Goal: Contribute content

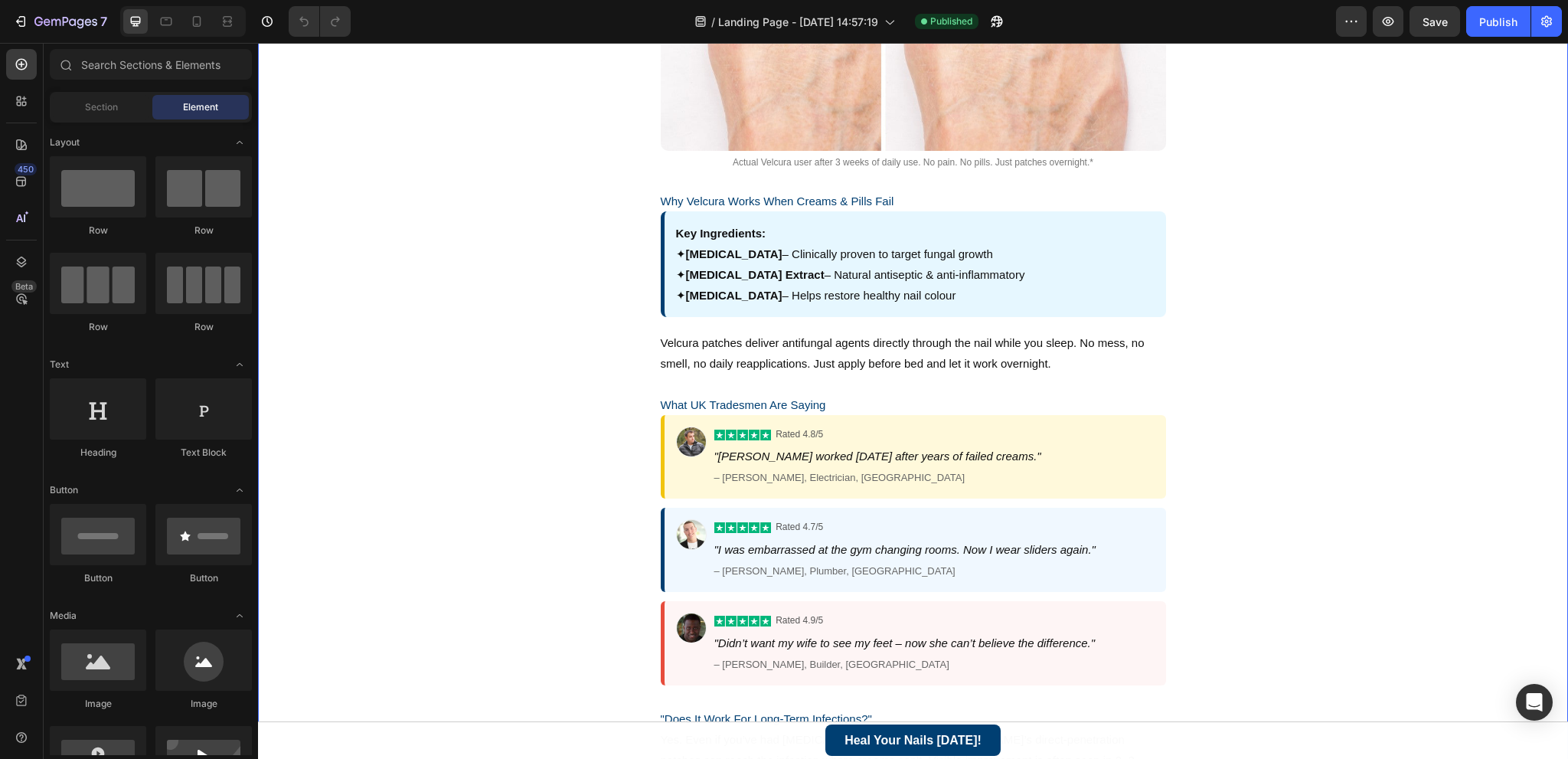
scroll to position [1148, 0]
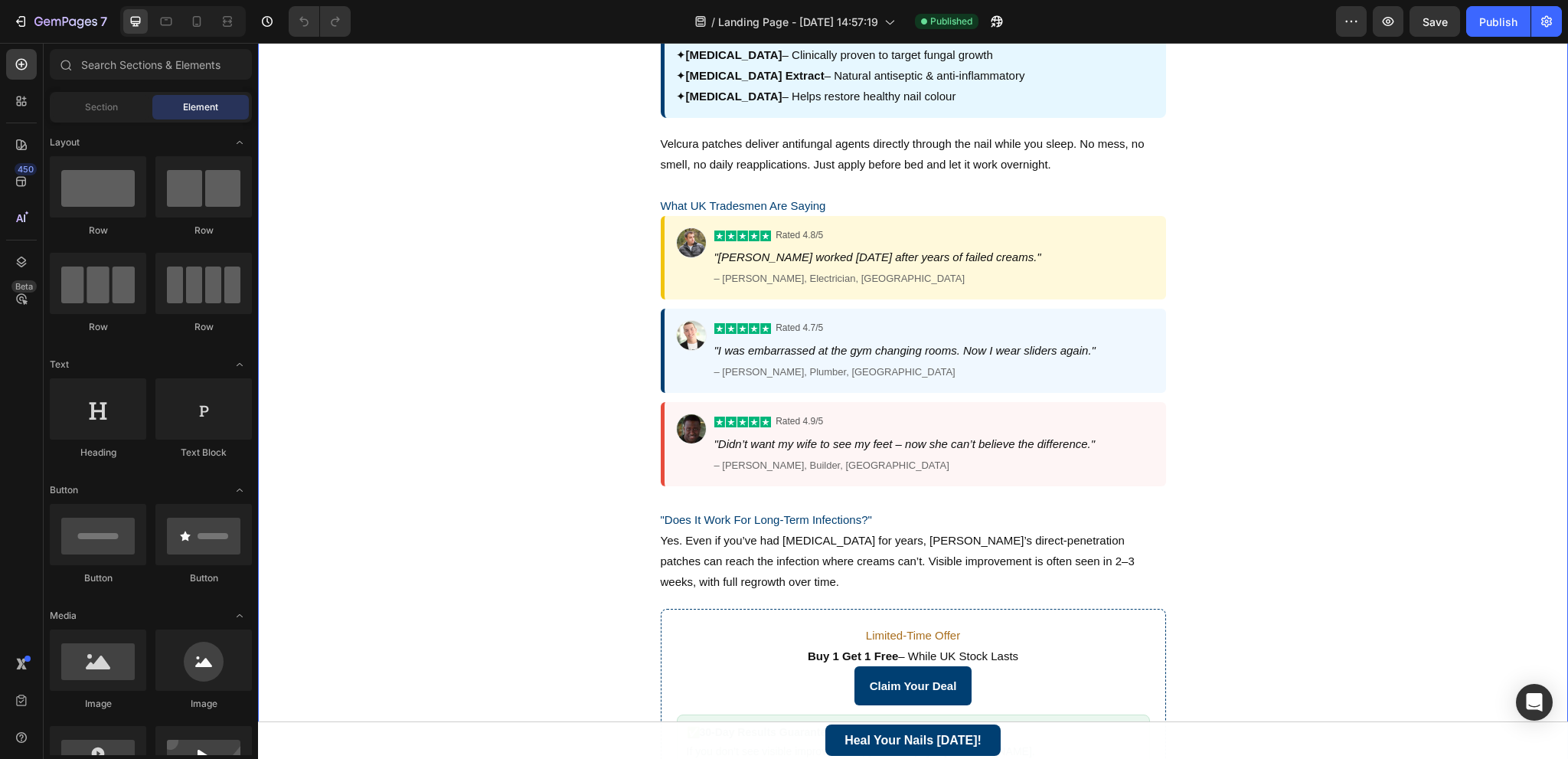
click at [680, 474] on div "Rated 4.9/5 "Didn’t want my wife to see my feet – now she can’t believe the dif…" at bounding box center [913, 444] width 505 height 84
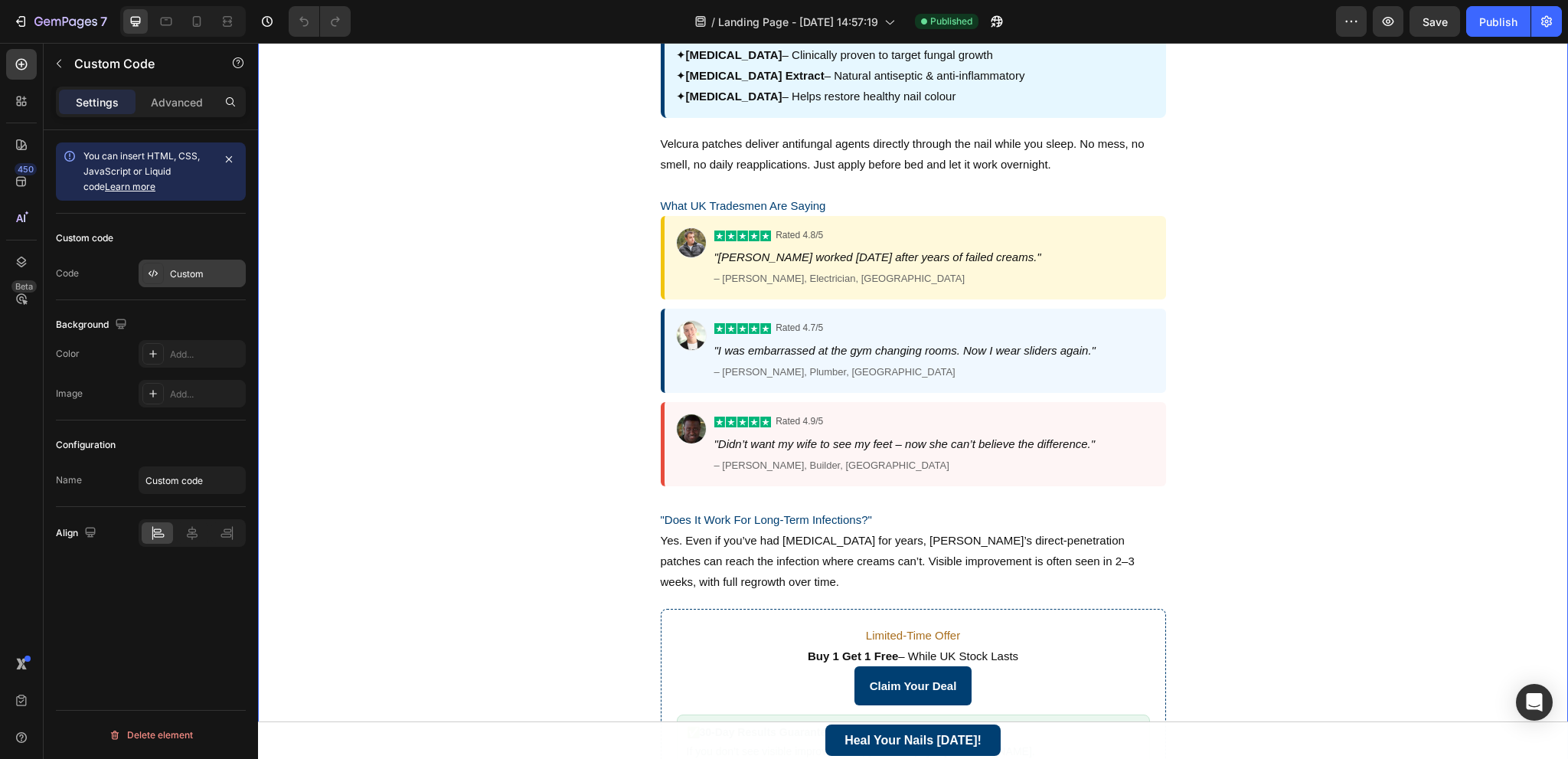
click at [186, 268] on div "Custom" at bounding box center [205, 273] width 72 height 13
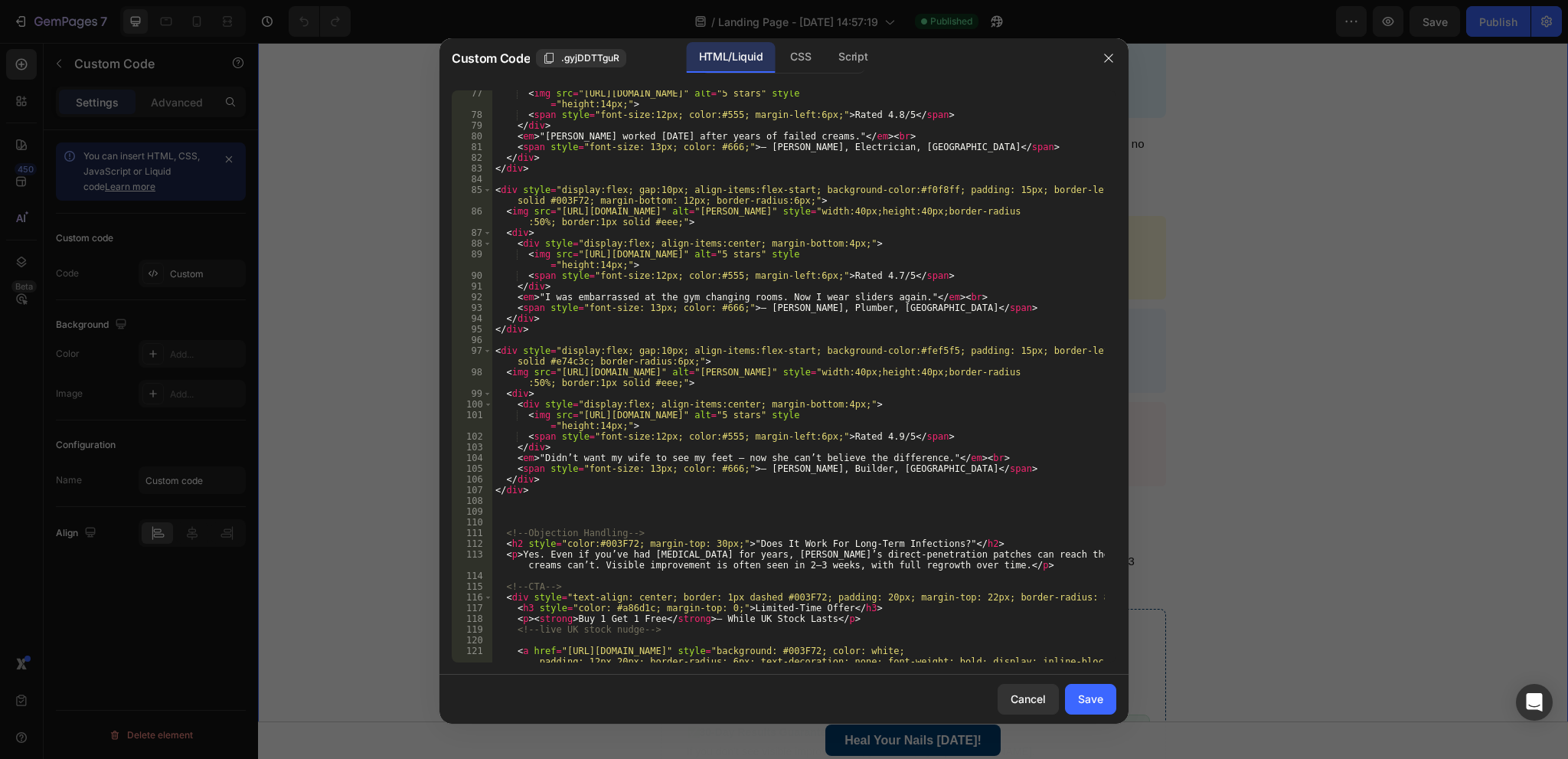
scroll to position [1020, 0]
type textarea "<img src="[URL][DOMAIN_NAME]" alt="5 stars" style="height:14px;">"
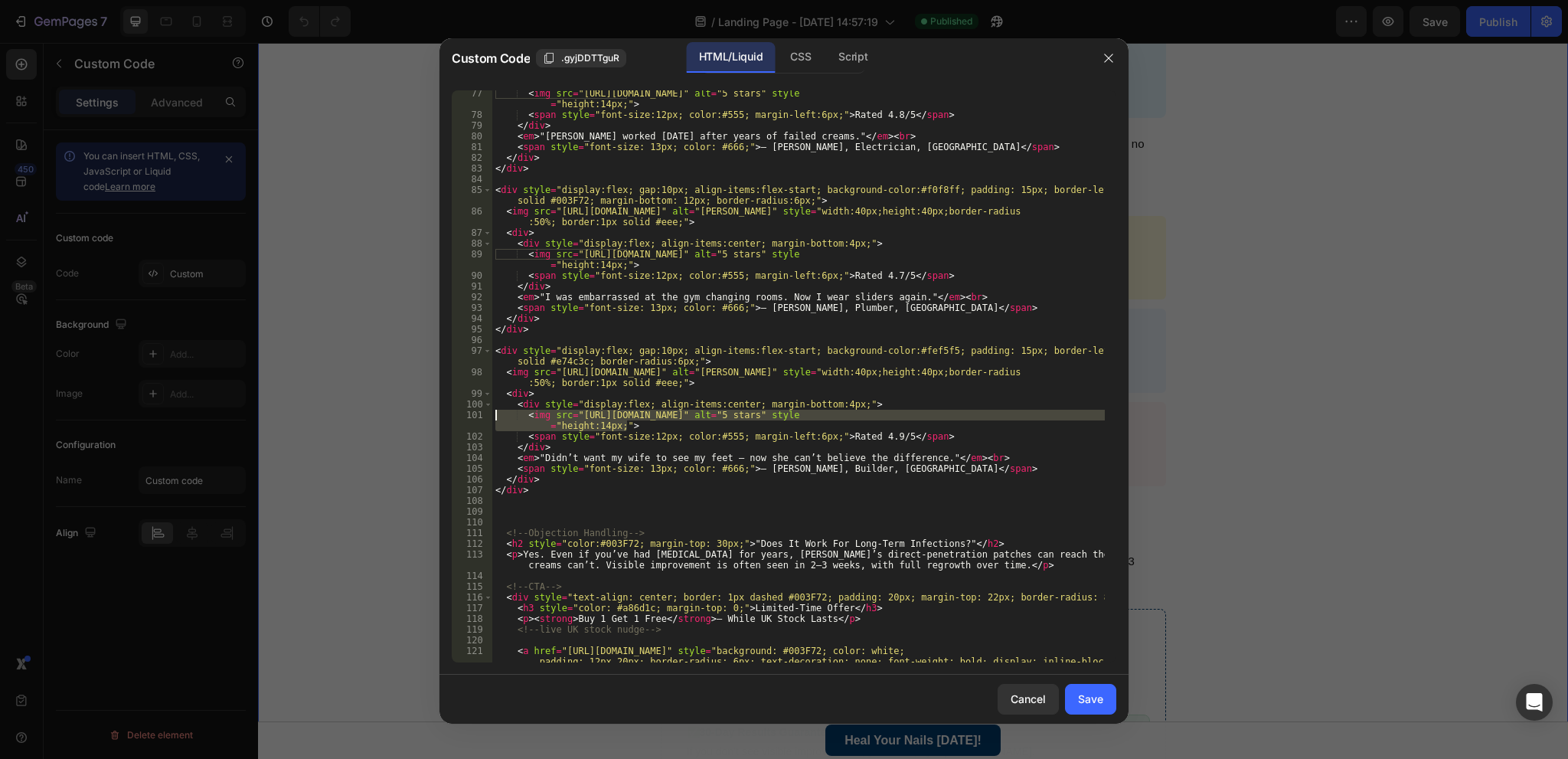
drag, startPoint x: 630, startPoint y: 425, endPoint x: 466, endPoint y: 413, distance: 164.4
click at [467, 413] on div "<img src="[URL][DOMAIN_NAME]" alt="5 stars" style="height:14px;"> 77 78 79 80 8…" at bounding box center [784, 376] width 664 height 571
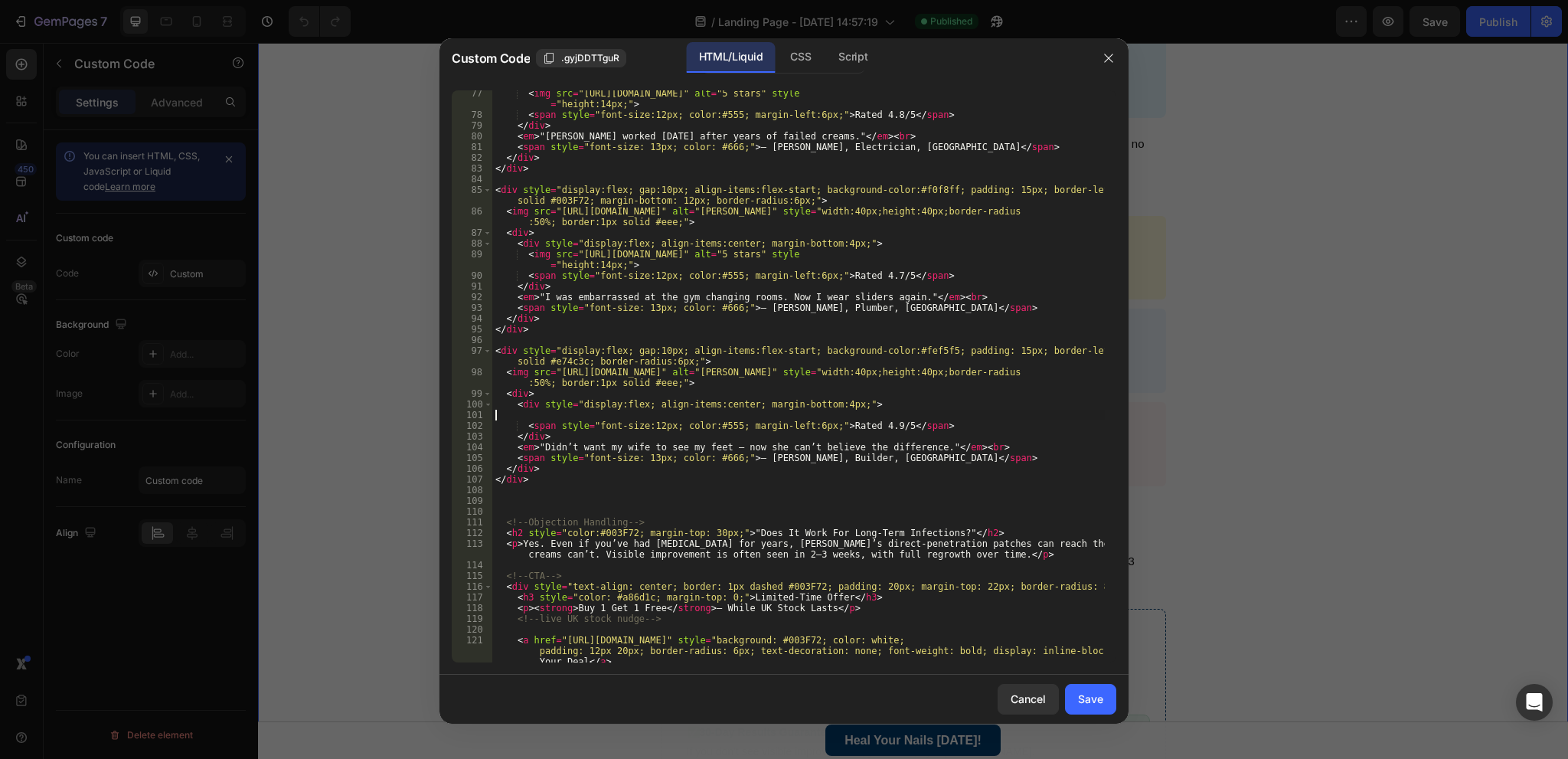
type textarea "<div style="display:flex; align-items:center; margin-bottom:4px;">"
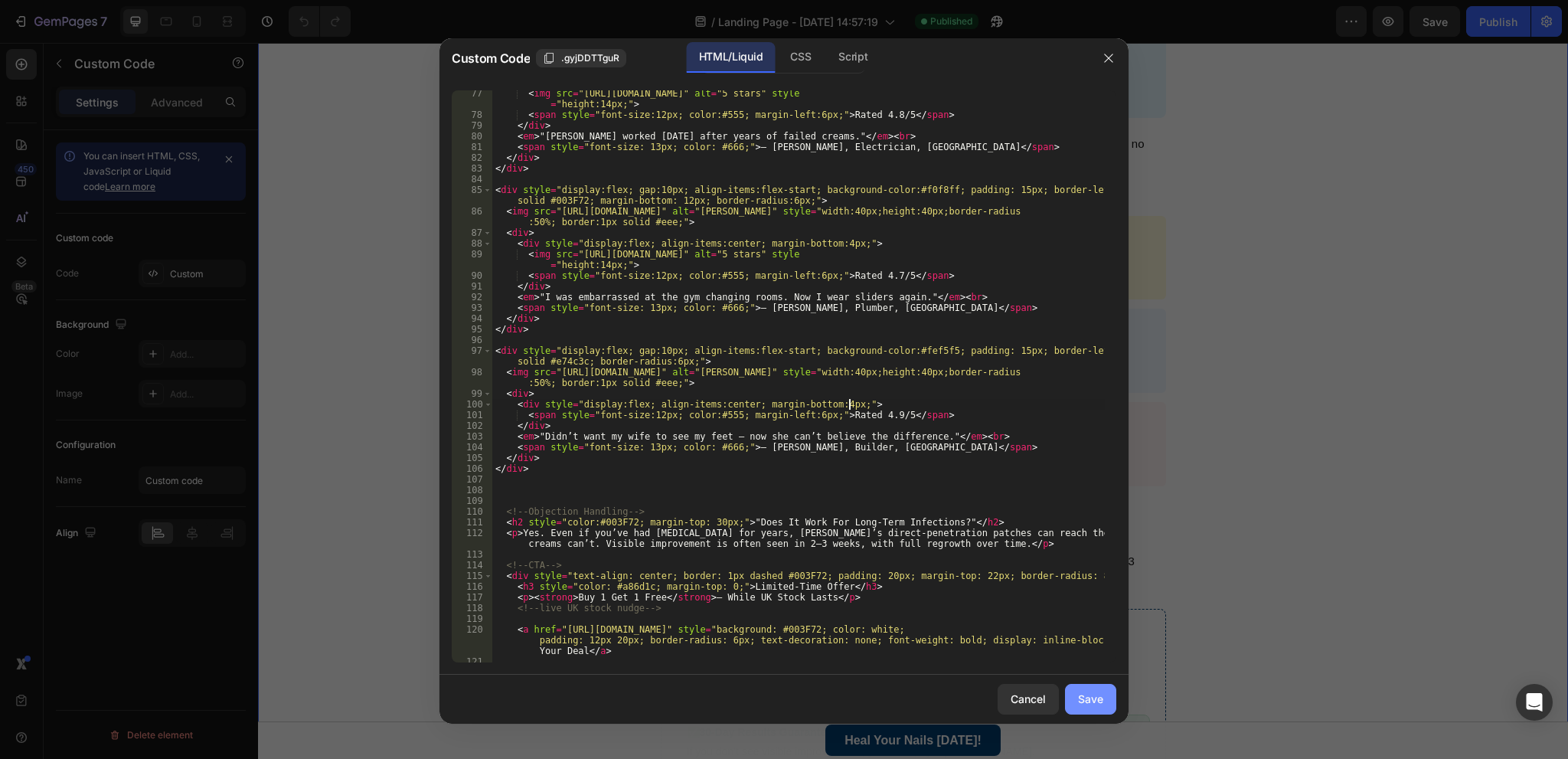
click at [1097, 695] on div "Save" at bounding box center [1090, 698] width 25 height 16
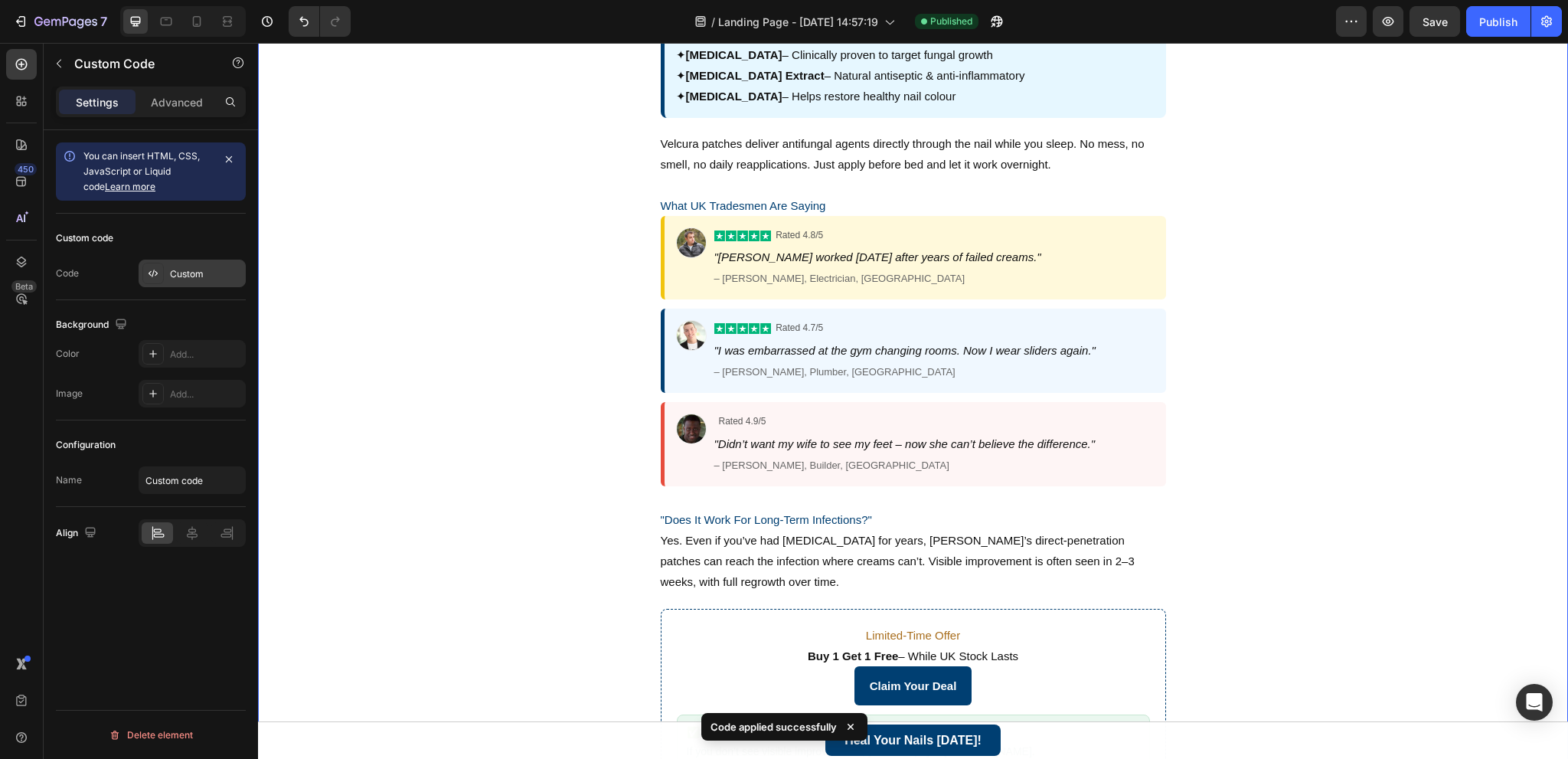
click at [196, 283] on div "Custom" at bounding box center [192, 273] width 107 height 28
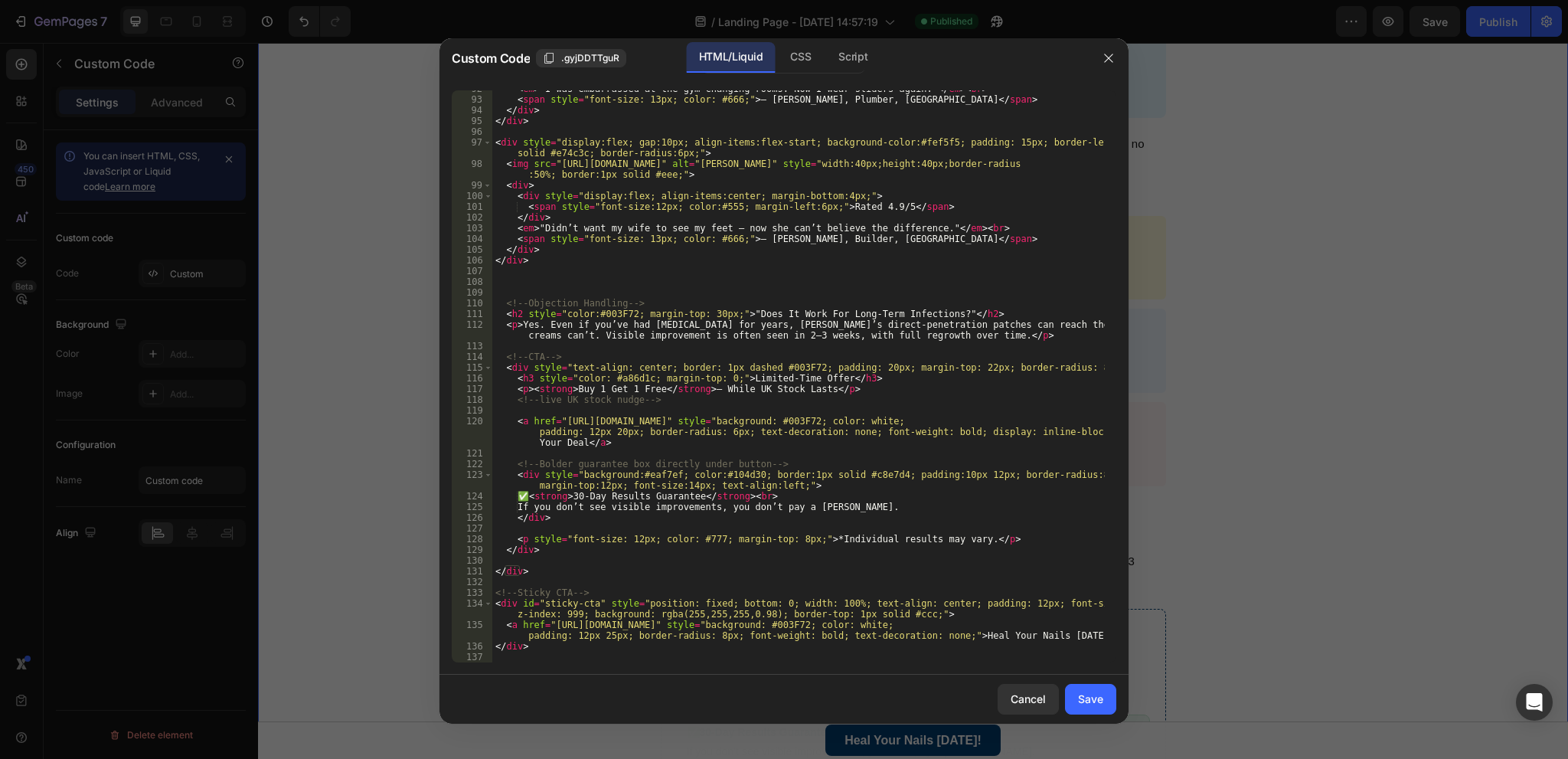
scroll to position [1182, 0]
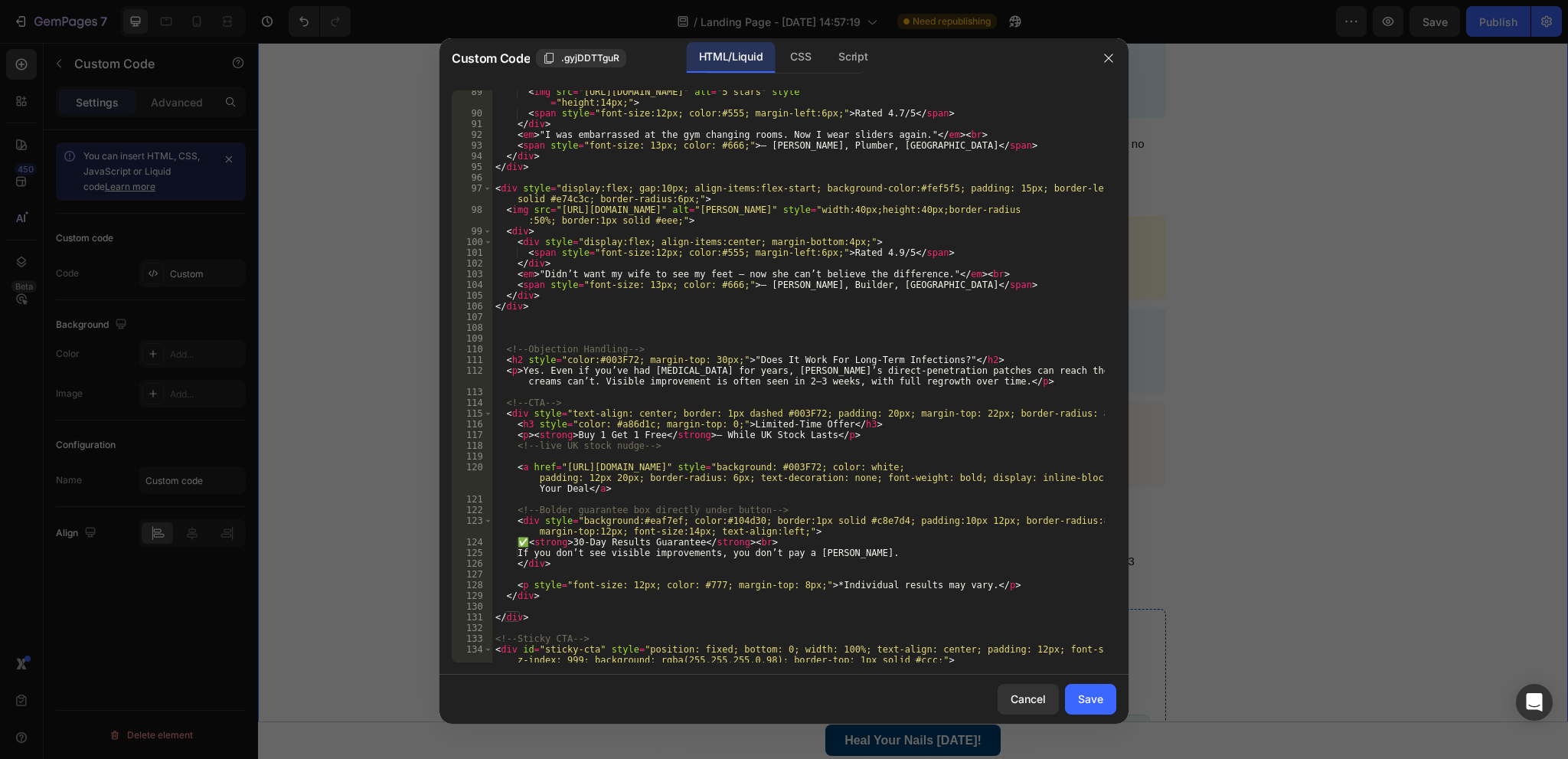
type textarea "<span style="font-size:12px; color:#555; margin-left:6px;">Rated 4.9/5</span>"
drag, startPoint x: 929, startPoint y: 250, endPoint x: 471, endPoint y: 254, distance: 458.0
click at [471, 254] on div "<span style="font-size:12px; color:#555; margin-left:6px;">Rated 4.9/5</span> 8…" at bounding box center [784, 376] width 664 height 571
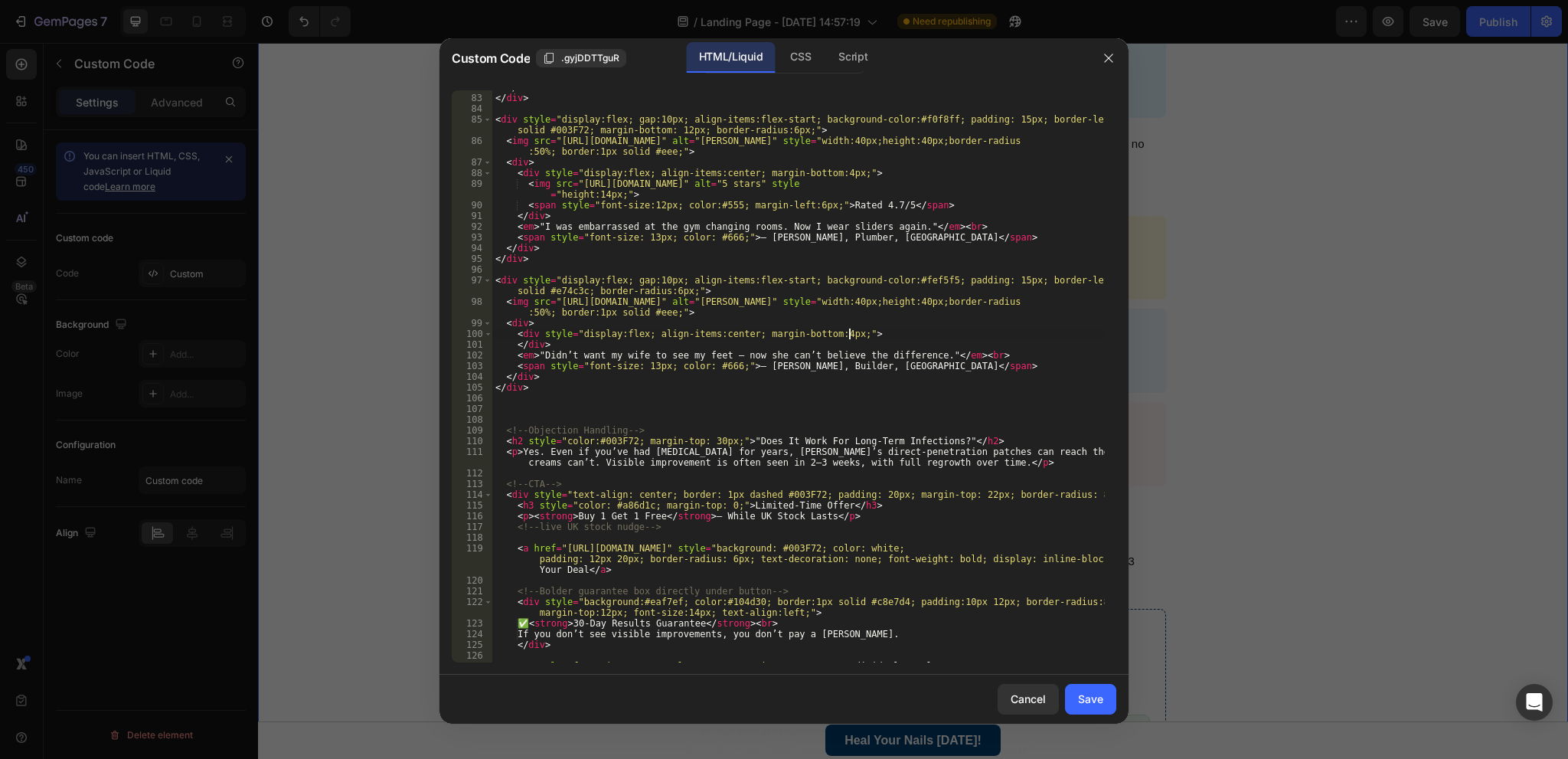
scroll to position [1044, 0]
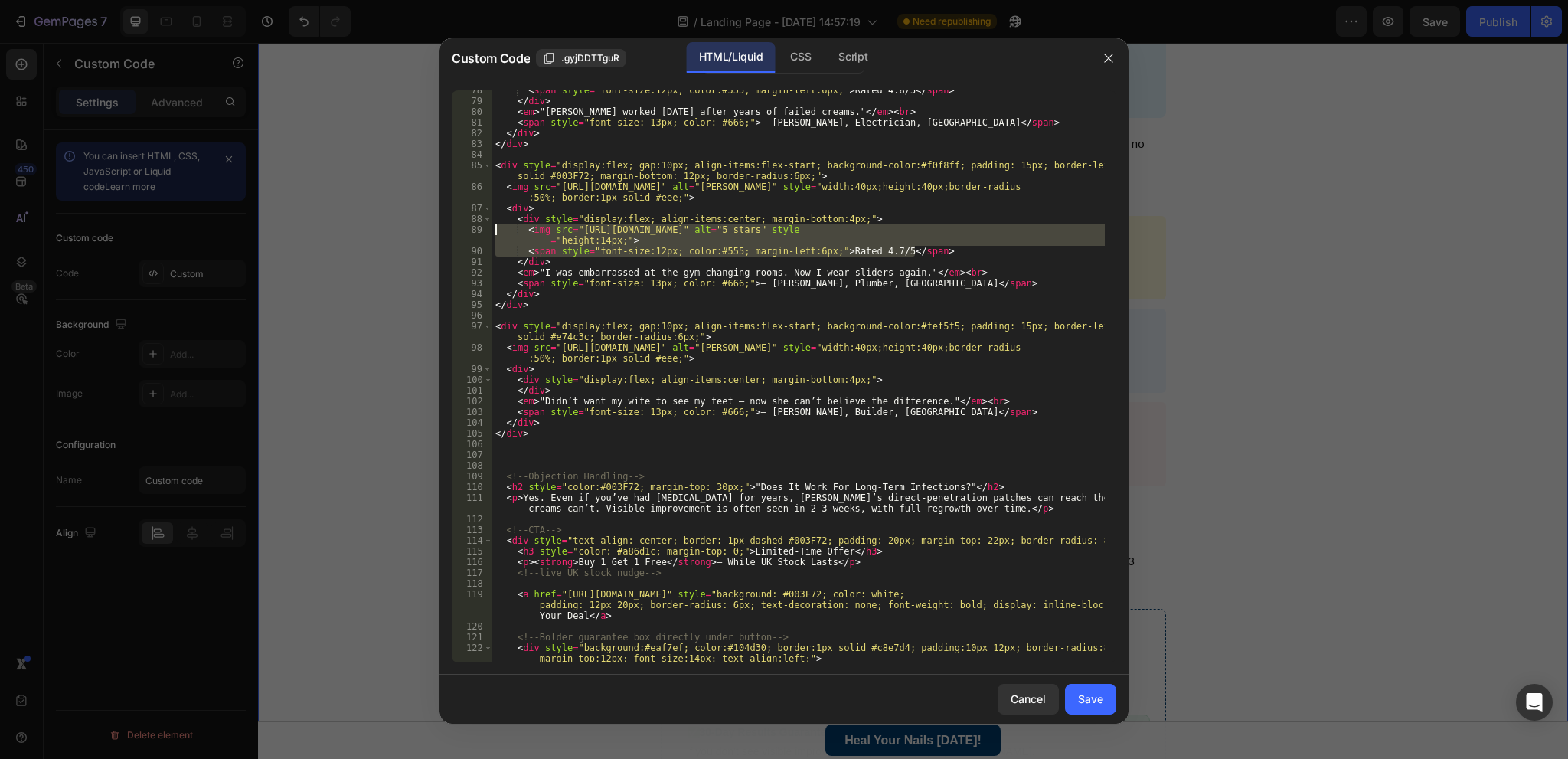
drag, startPoint x: 926, startPoint y: 247, endPoint x: 470, endPoint y: 229, distance: 456.4
click at [470, 229] on div "<div style="display:flex; align-items:center; margin-bottom:4px;"> 78 79 80 81 …" at bounding box center [784, 376] width 664 height 571
type textarea "<img src="[URL][DOMAIN_NAME]" alt="5 stars" style="height:14px;"> <span style="…"
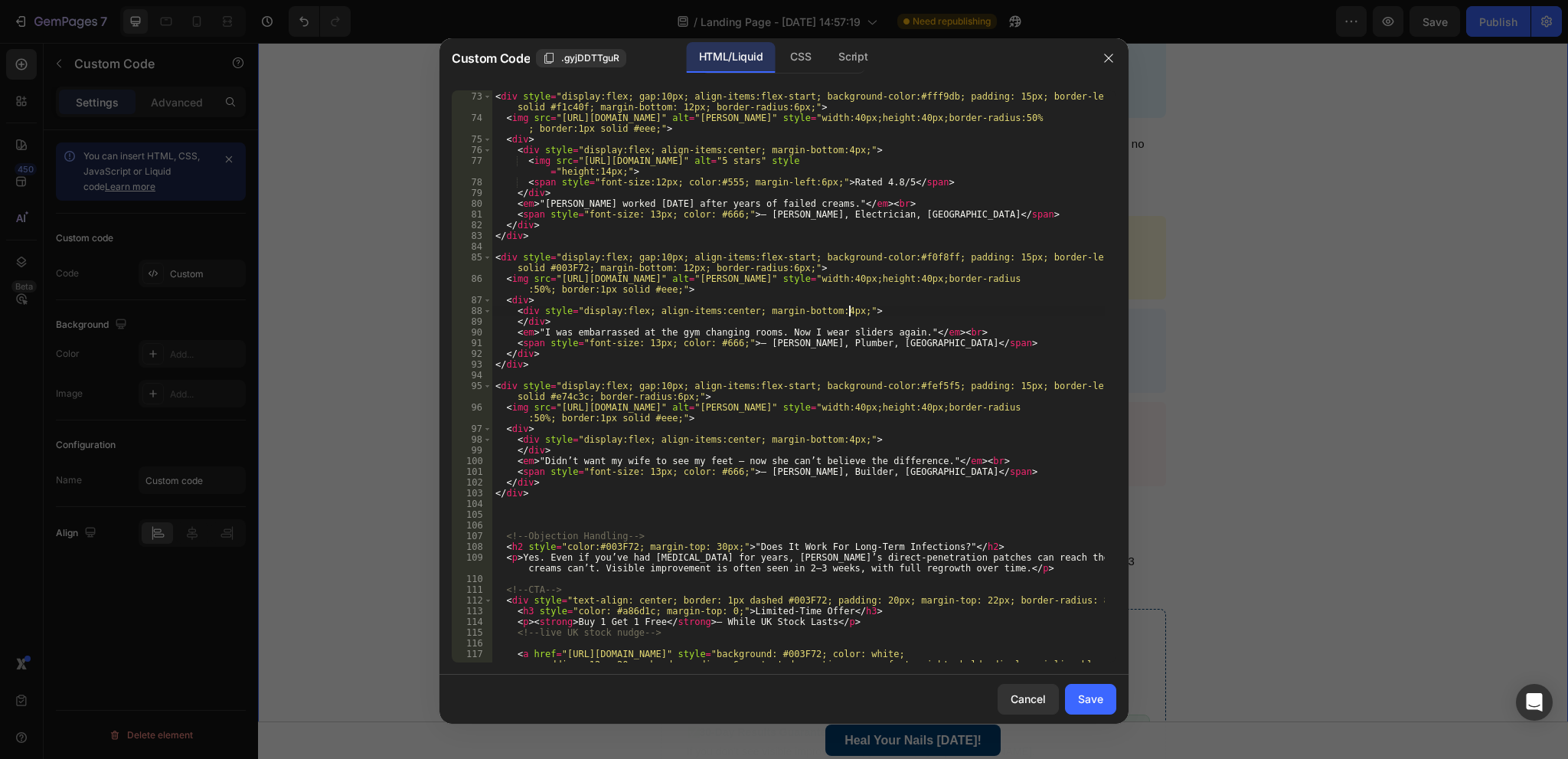
scroll to position [906, 0]
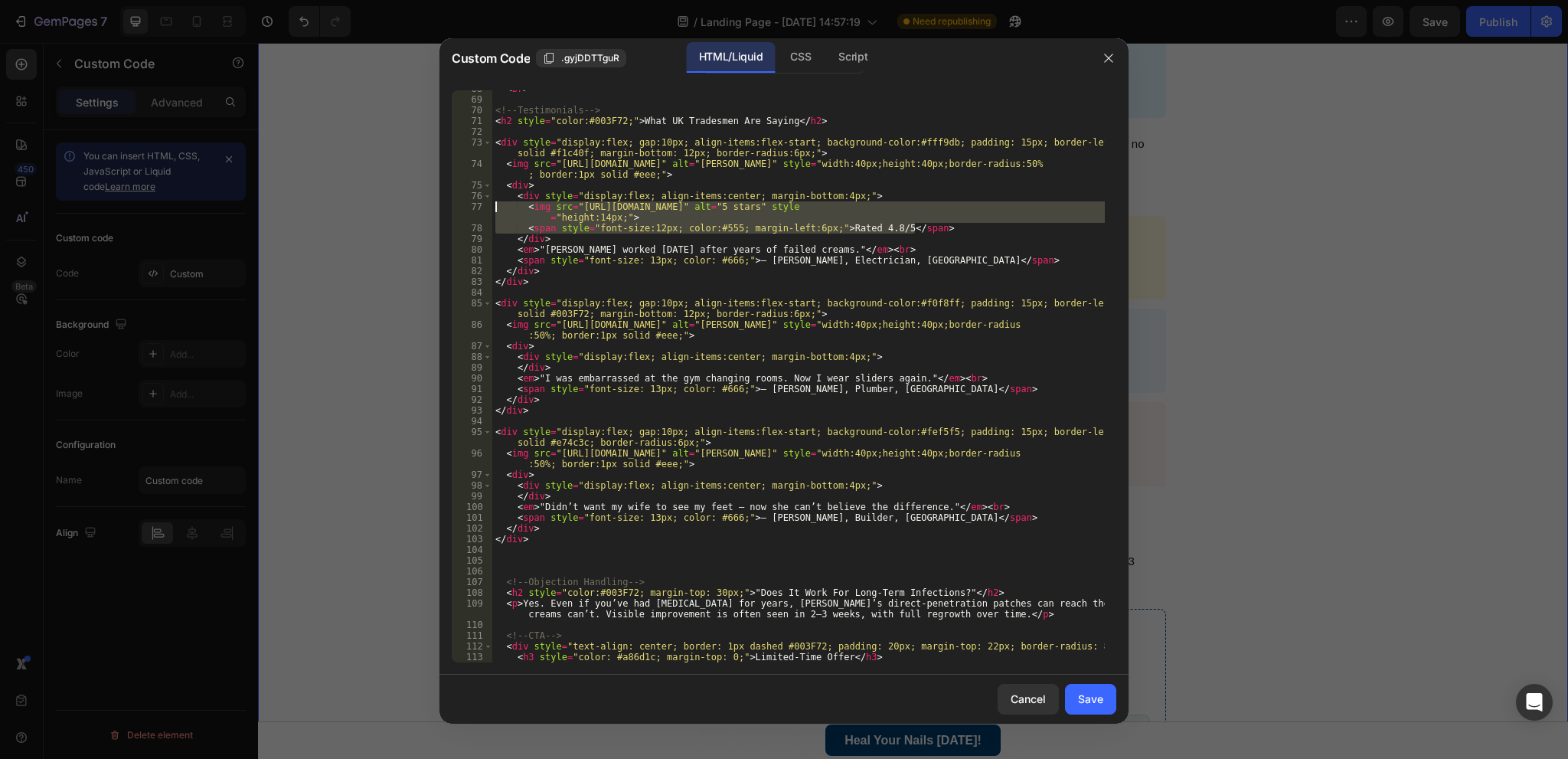
drag, startPoint x: 900, startPoint y: 226, endPoint x: 473, endPoint y: 204, distance: 427.6
click at [473, 204] on div "<div style="display:flex; align-items:center; margin-bottom:4px;"> 68 69 70 71 …" at bounding box center [784, 376] width 664 height 571
type textarea "<img src="[URL][DOMAIN_NAME]" alt="5 stars" style="height:14px;"> <span style="…"
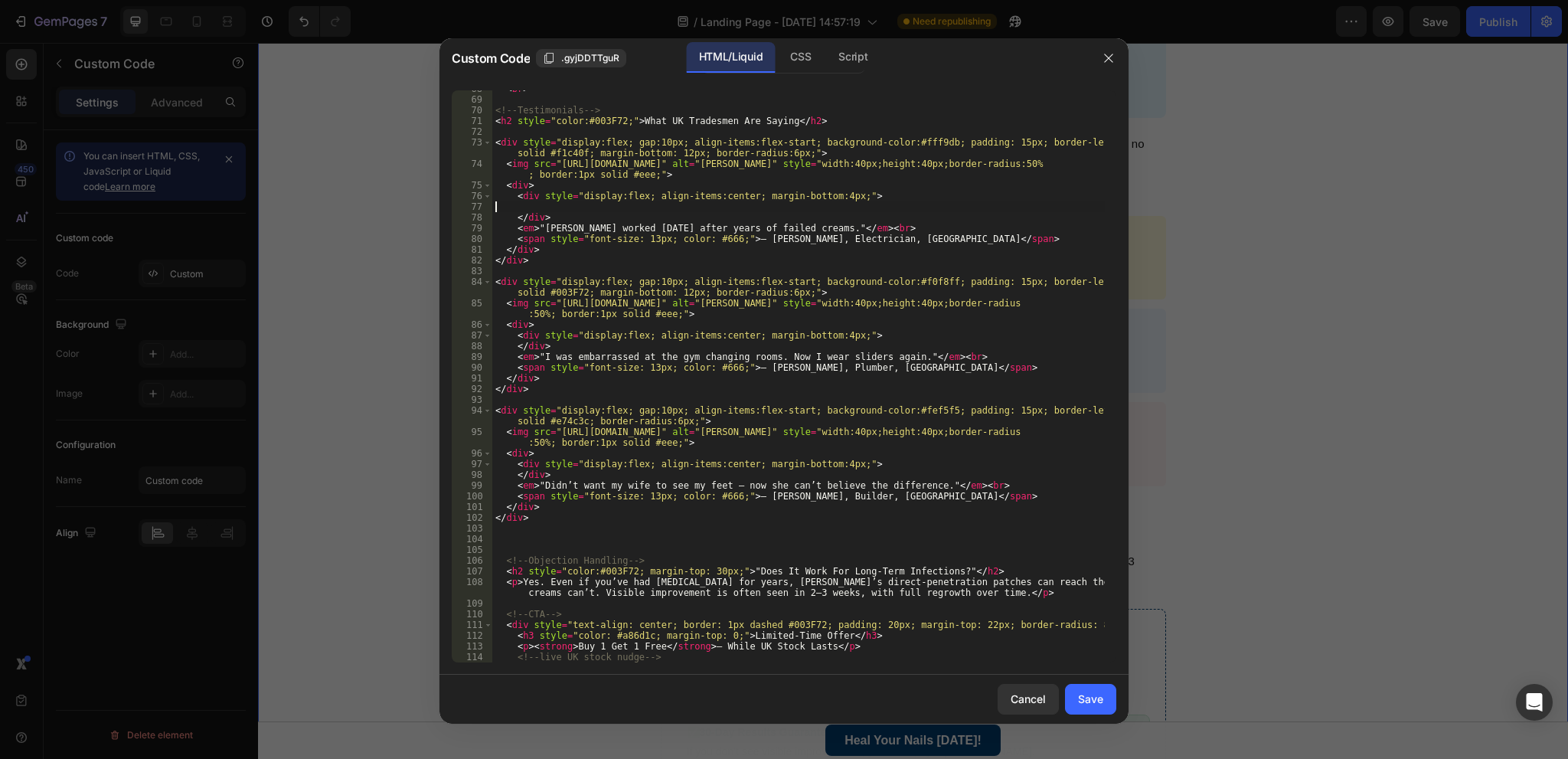
type textarea "<div style="display:flex; align-items:center; margin-bottom:4px;">"
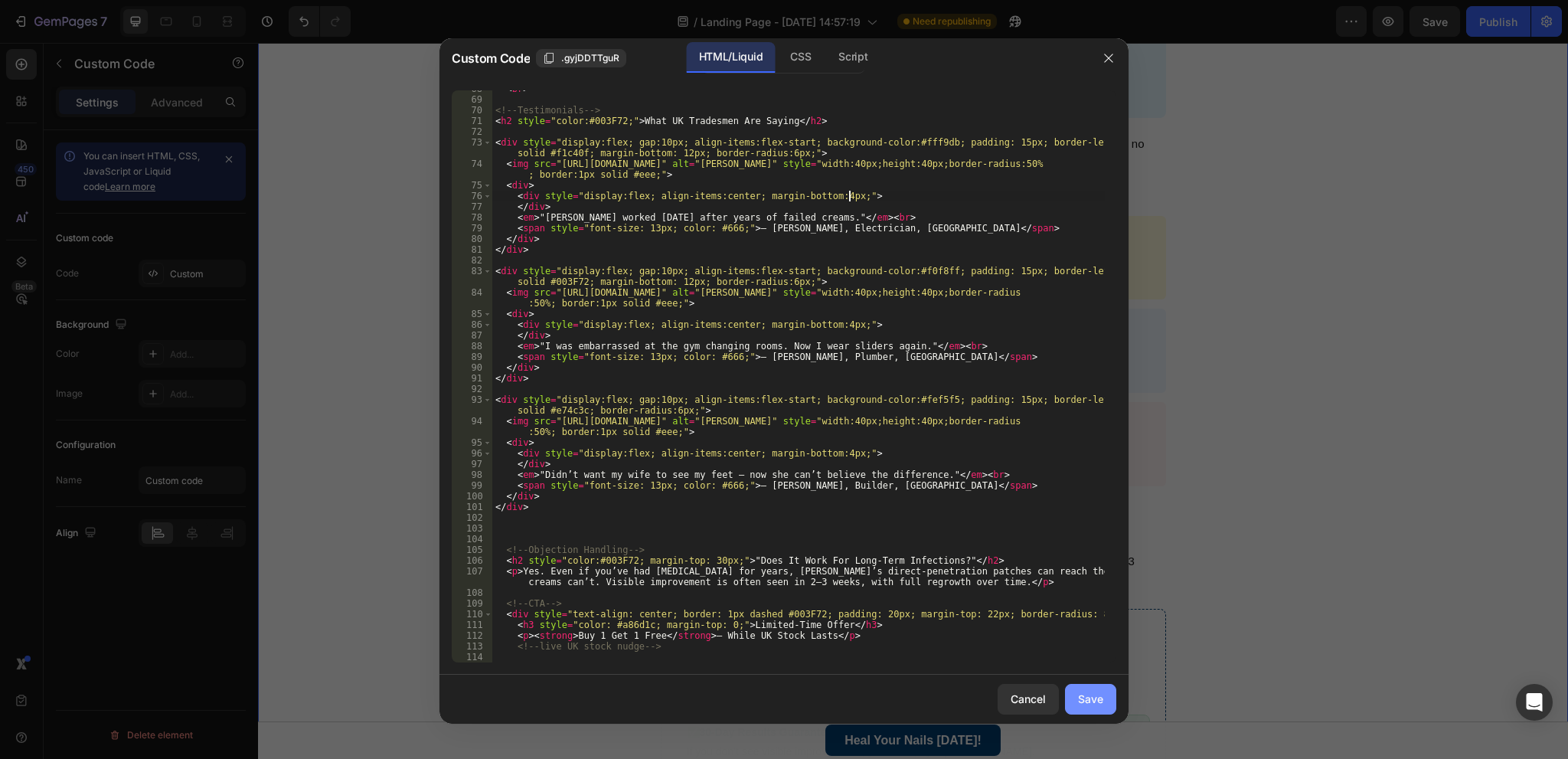
click at [1075, 696] on button "Save" at bounding box center [1090, 699] width 51 height 30
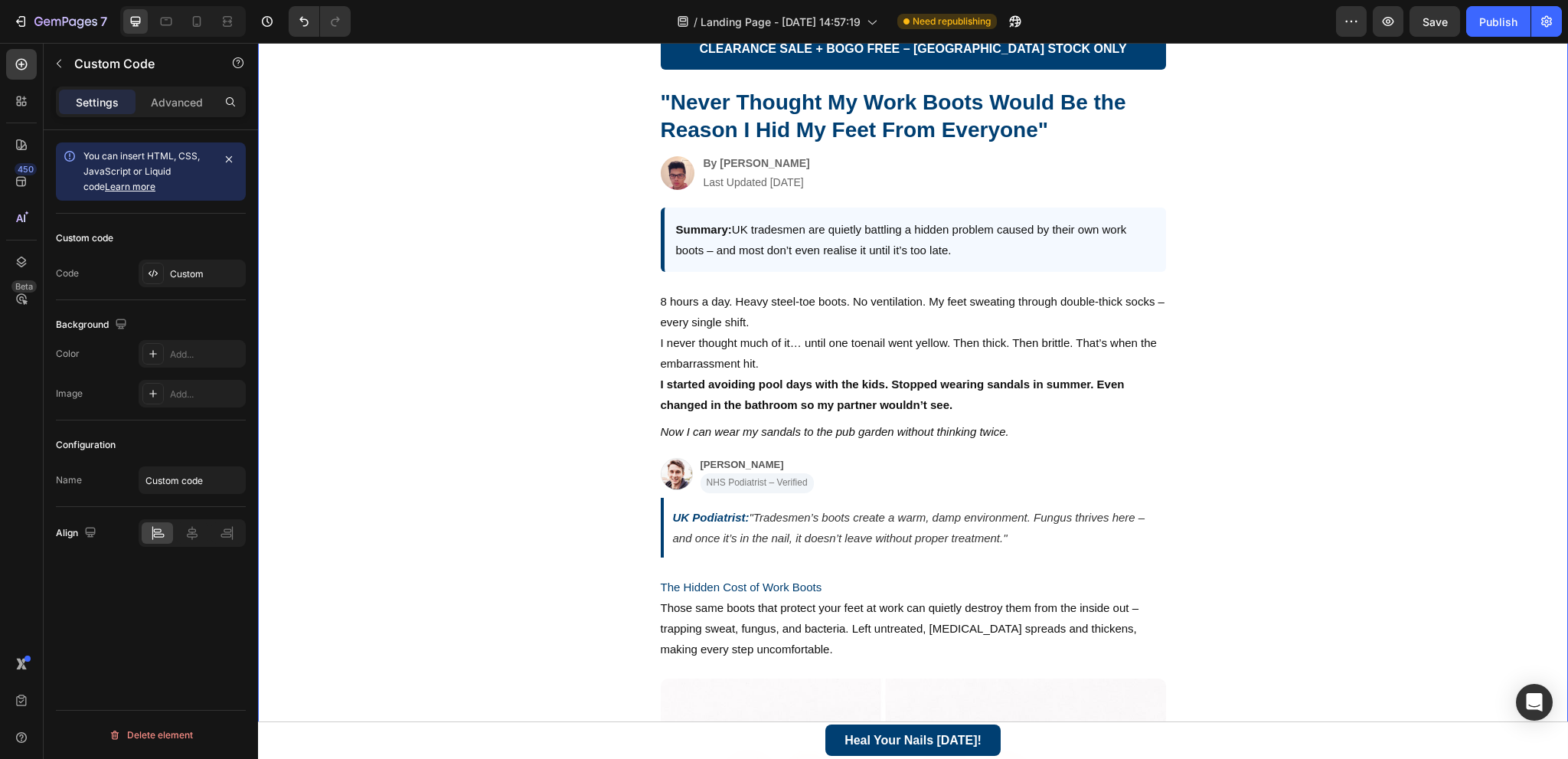
scroll to position [0, 0]
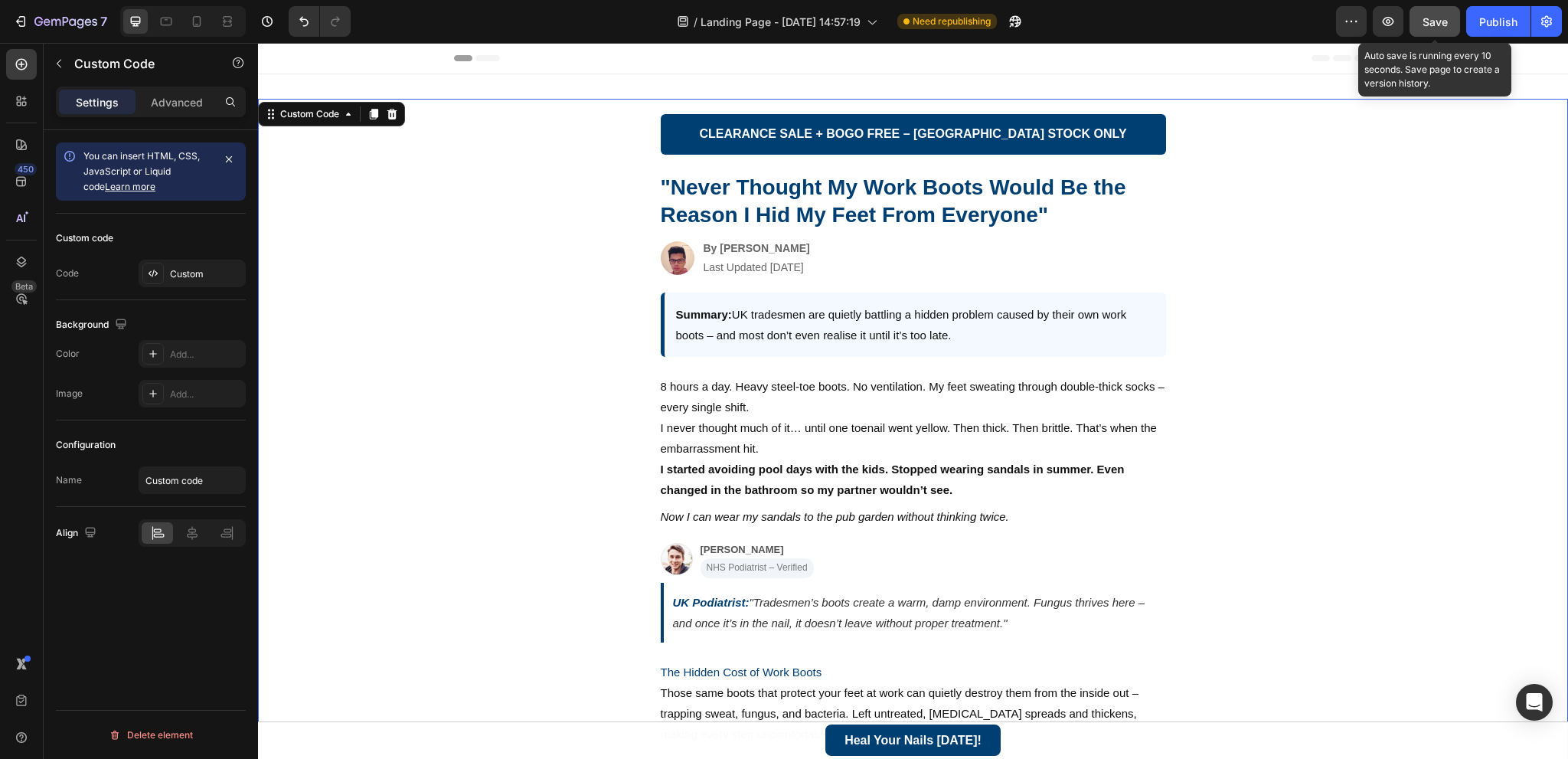
click at [1447, 29] on div "Save" at bounding box center [1435, 21] width 25 height 16
click at [1492, 29] on button "Publish" at bounding box center [1498, 21] width 64 height 30
